Goal: Find specific page/section: Find specific page/section

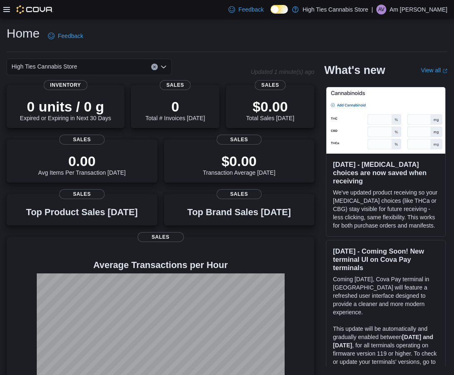
click at [5, 11] on icon at bounding box center [6, 9] width 7 height 7
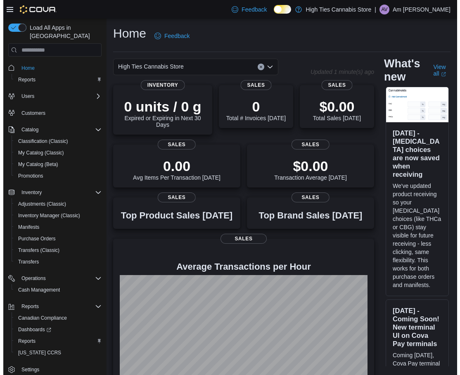
scroll to position [5, 0]
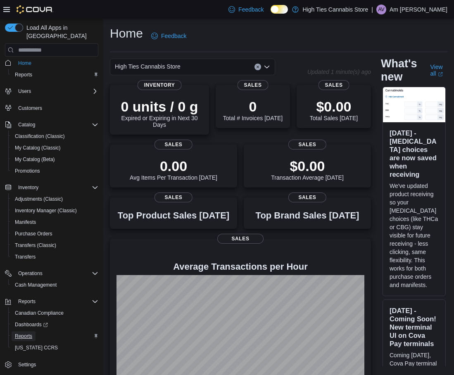
click at [28, 333] on span "Reports" at bounding box center [23, 336] width 17 height 7
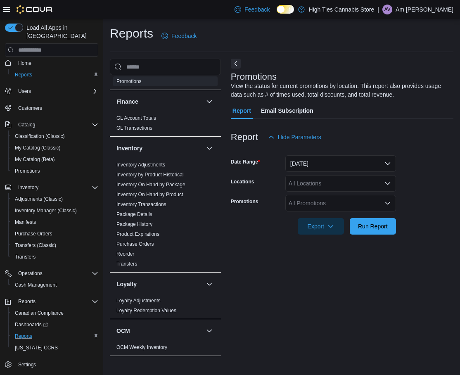
scroll to position [206, 0]
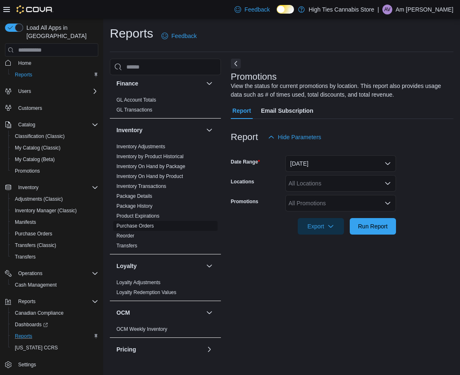
click at [145, 227] on link "Purchase Orders" at bounding box center [135, 226] width 38 height 6
